Goal: Task Accomplishment & Management: Complete application form

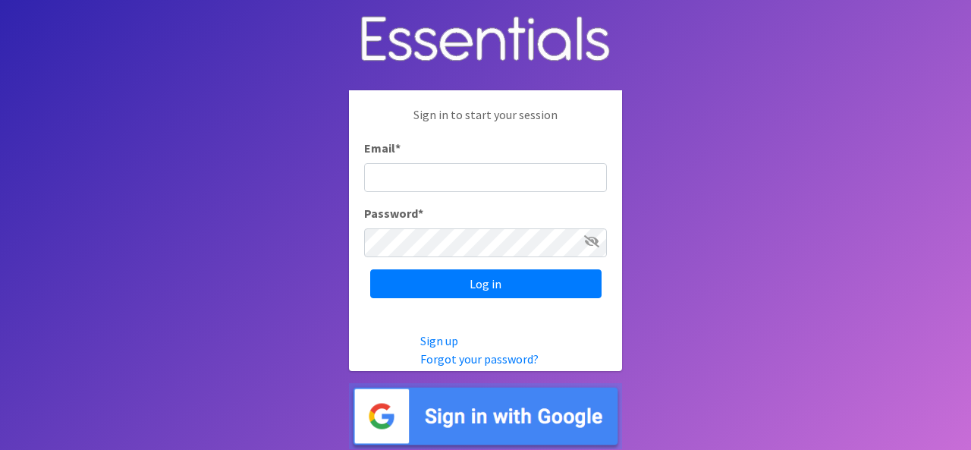
type input "[EMAIL_ADDRESS][DOMAIN_NAME]"
click at [370, 269] on input "Log in" at bounding box center [485, 283] width 231 height 29
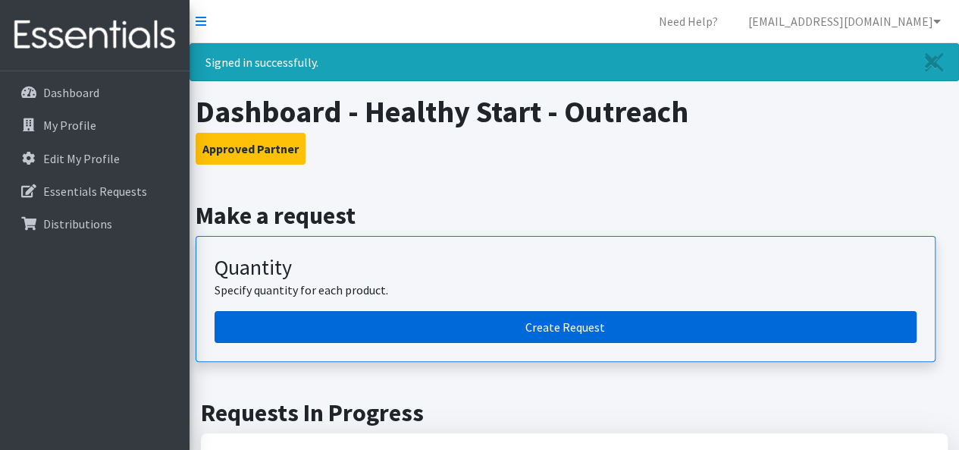
click at [265, 322] on link "Create Request" at bounding box center [566, 327] width 702 height 32
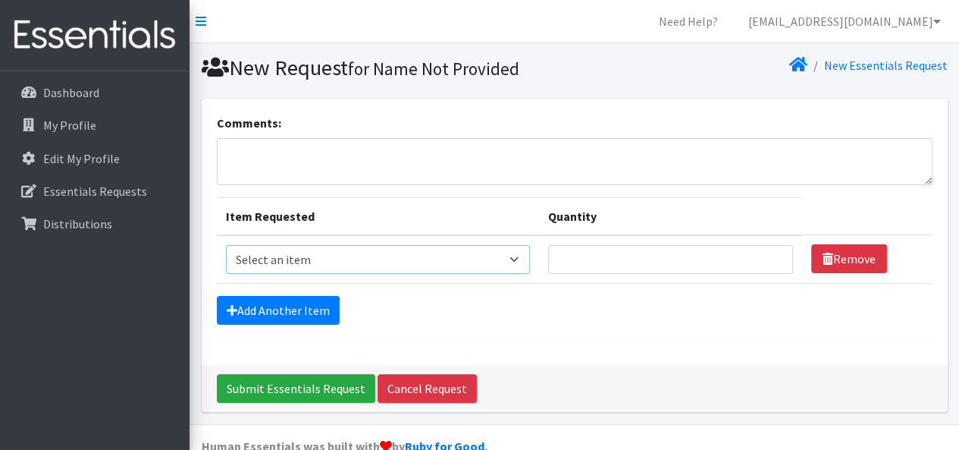
click at [341, 260] on select "Select an item Baby Food Blood Pressure Cuff Children's Disposable Underwear L/…" at bounding box center [378, 259] width 305 height 29
click at [226, 245] on select "Select an item Baby Food Blood Pressure Cuff Children's Disposable Underwear L/…" at bounding box center [378, 259] width 305 height 29
click at [524, 254] on select "Select an item Baby Food Blood Pressure Cuff Children's Disposable Underwear L/…" at bounding box center [378, 259] width 305 height 29
select select "10041"
click at [226, 245] on select "Select an item Baby Food Blood Pressure Cuff Children's Disposable Underwear L/…" at bounding box center [378, 259] width 305 height 29
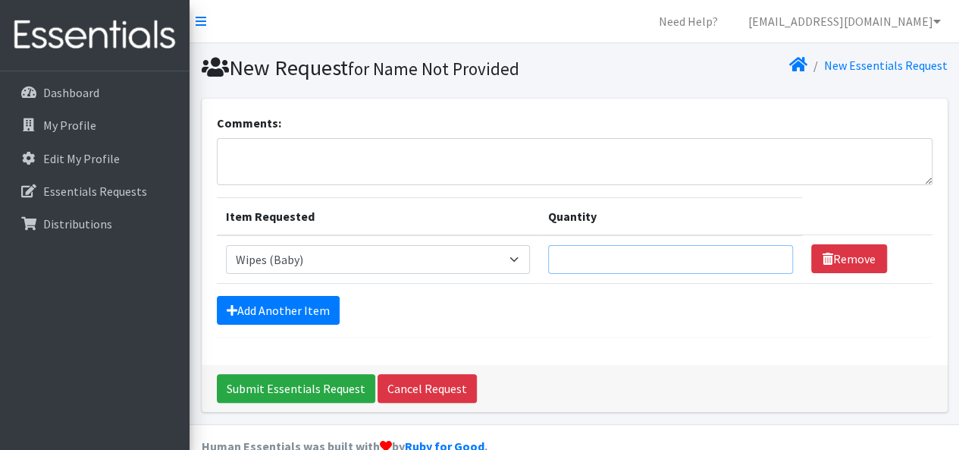
click at [645, 252] on input "Quantity" at bounding box center [670, 259] width 245 height 29
type input "50"
click at [319, 309] on link "Add Another Item" at bounding box center [278, 310] width 123 height 29
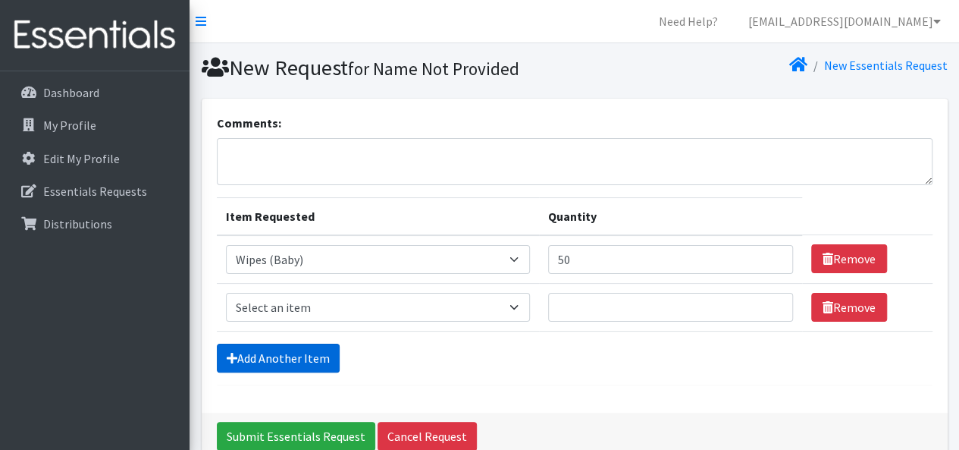
scroll to position [76, 0]
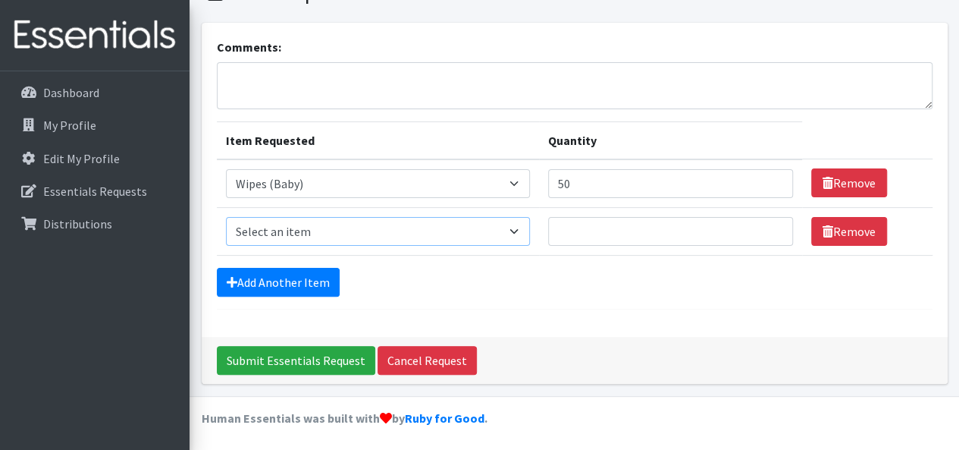
click at [359, 231] on select "Select an item Baby Food Blood Pressure Cuff Children's Disposable Underwear L/…" at bounding box center [378, 231] width 305 height 29
select select "10064"
click at [226, 217] on select "Select an item Baby Food Blood Pressure Cuff Children's Disposable Underwear L/…" at bounding box center [378, 231] width 305 height 29
click at [587, 234] on input "Quantity" at bounding box center [670, 231] width 245 height 29
click at [787, 242] on input "1000" at bounding box center [670, 231] width 245 height 29
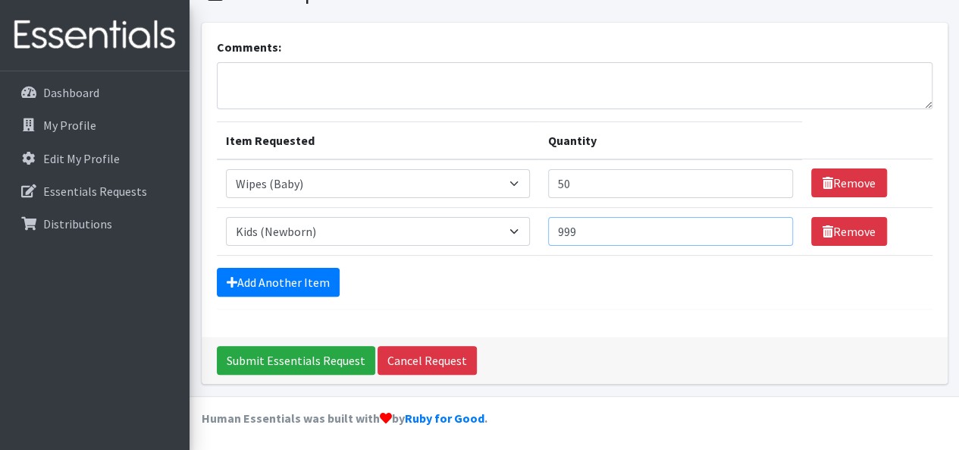
click at [773, 235] on input "999" at bounding box center [670, 231] width 245 height 29
type input "1000"
click at [773, 228] on input "1000" at bounding box center [670, 231] width 245 height 29
click at [869, 252] on td "Remove" at bounding box center [867, 231] width 130 height 48
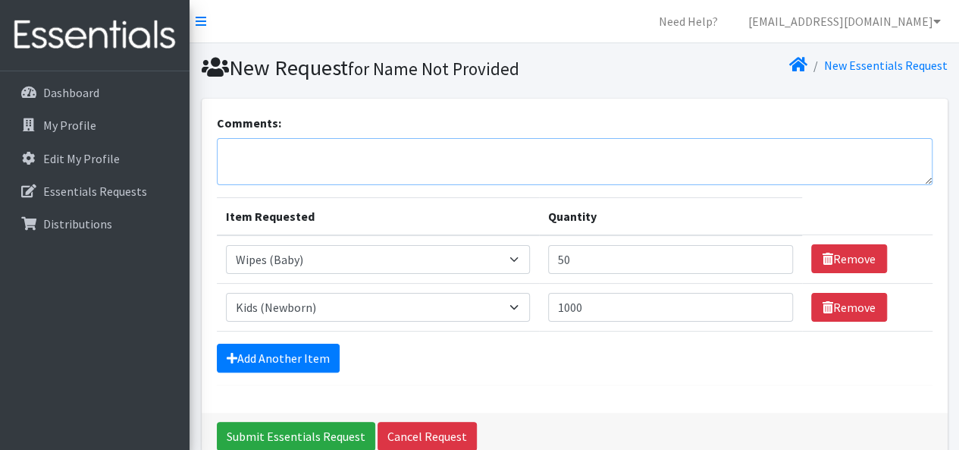
click at [599, 162] on textarea "Comments:" at bounding box center [575, 161] width 716 height 47
type textarea "F"
type textarea "I"
type textarea "N"
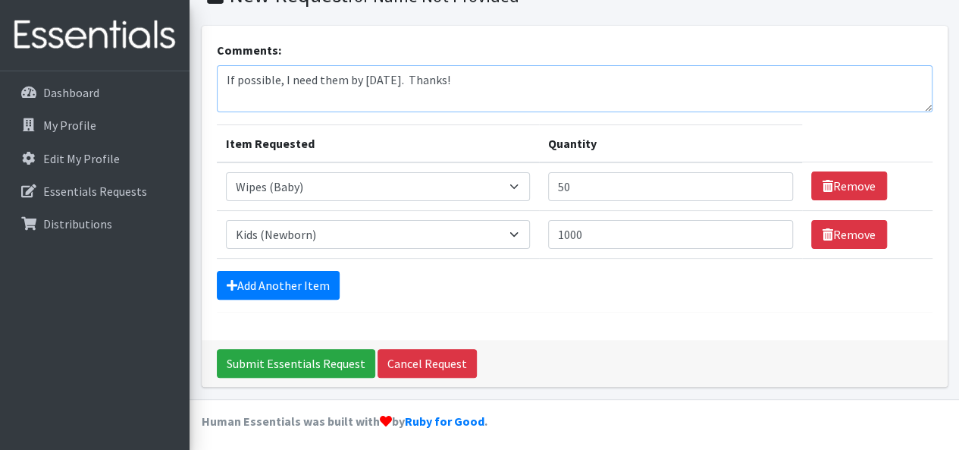
scroll to position [76, 0]
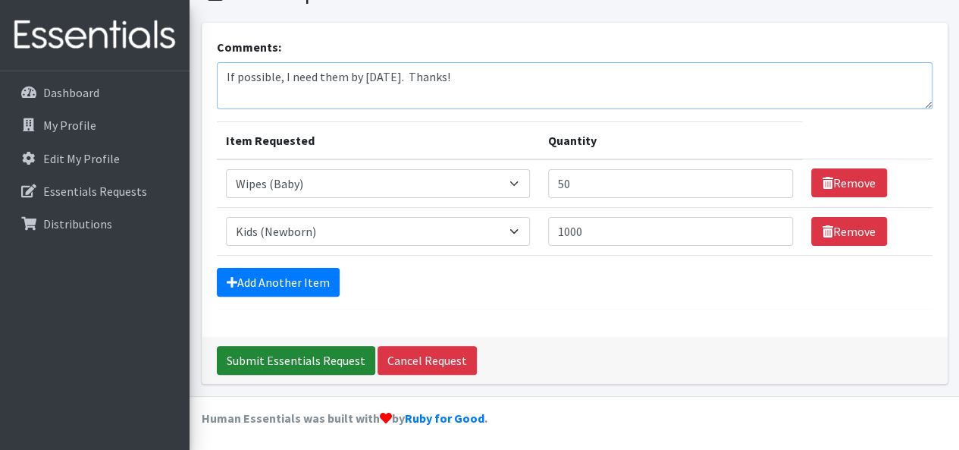
type textarea "If possible, I need them by August 26th. Thanks!"
click at [309, 357] on input "Submit Essentials Request" at bounding box center [296, 360] width 158 height 29
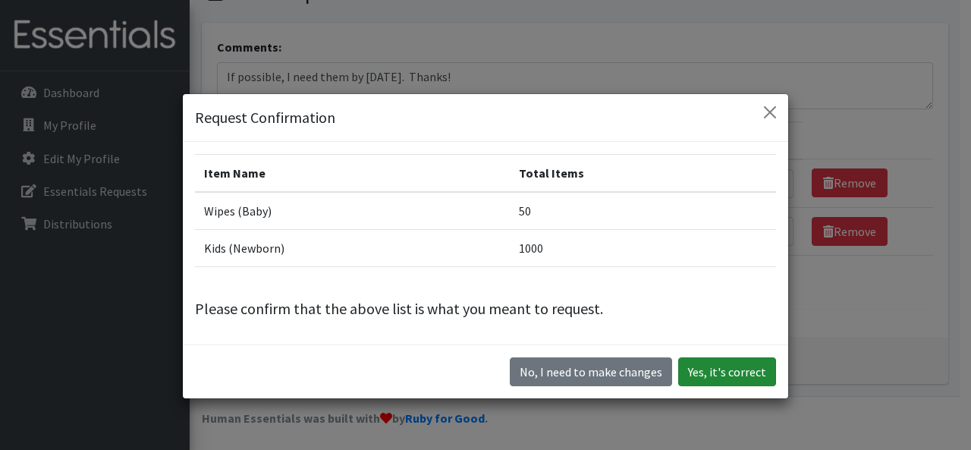
click at [736, 372] on button "Yes, it's correct" at bounding box center [727, 371] width 98 height 29
